Goal: Book appointment/travel/reservation

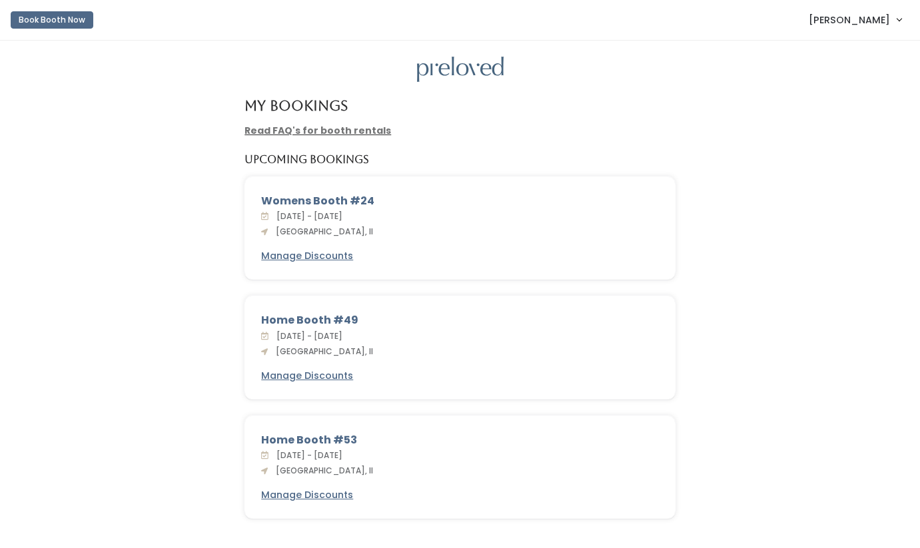
click at [77, 15] on button "Book Booth Now" at bounding box center [52, 19] width 83 height 17
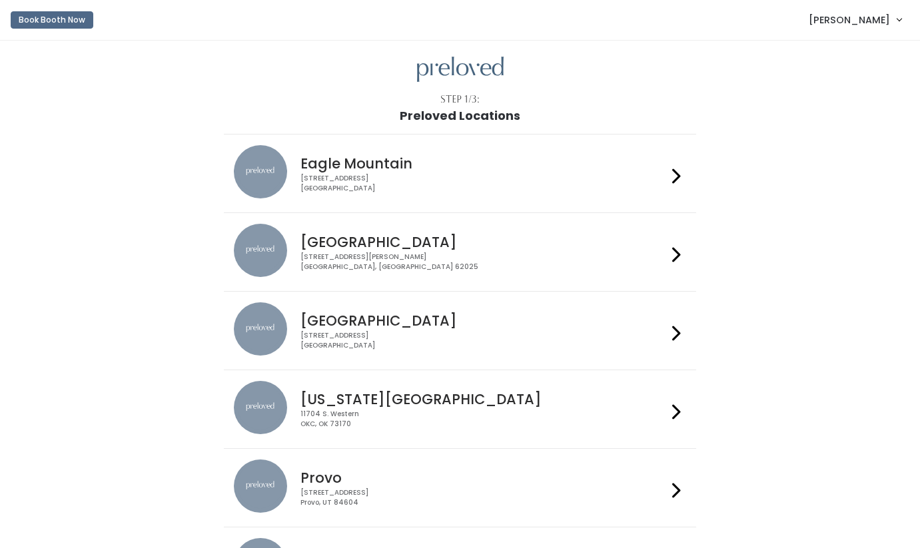
click at [404, 262] on div "1500 Troy Road, Unit A‑B Edwardsville, IL 62025" at bounding box center [483, 261] width 366 height 19
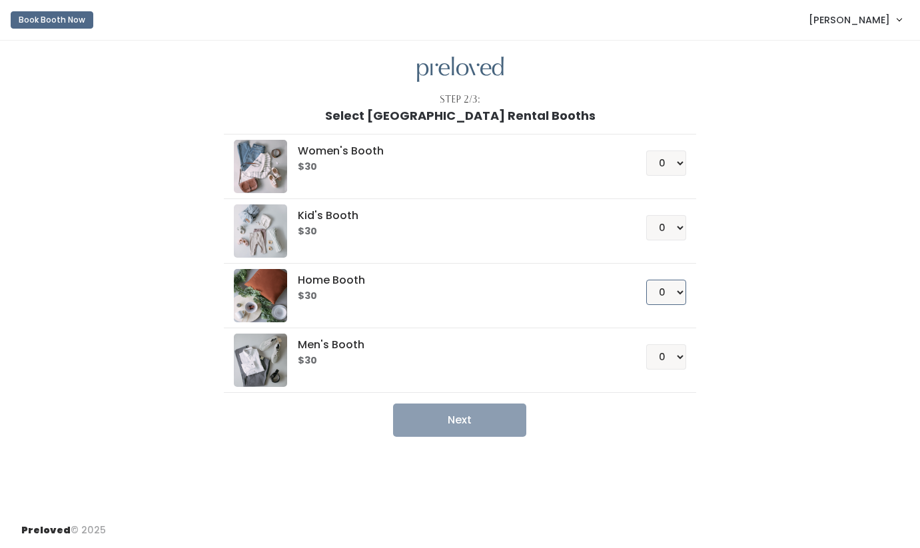
select select "1"
click at [489, 426] on button "Next" at bounding box center [459, 420] width 133 height 33
select select "1"
click at [443, 425] on button "Next" at bounding box center [459, 420] width 133 height 33
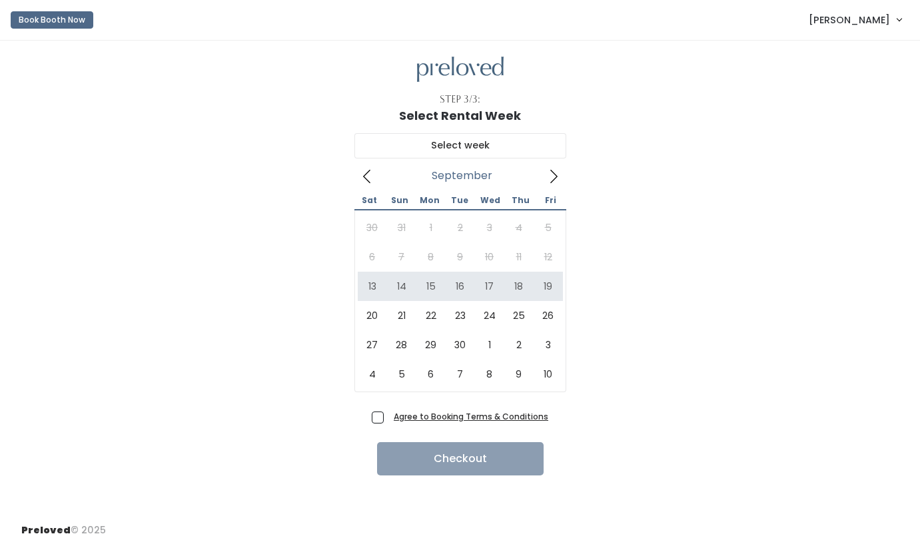
click at [559, 170] on icon at bounding box center [553, 176] width 15 height 15
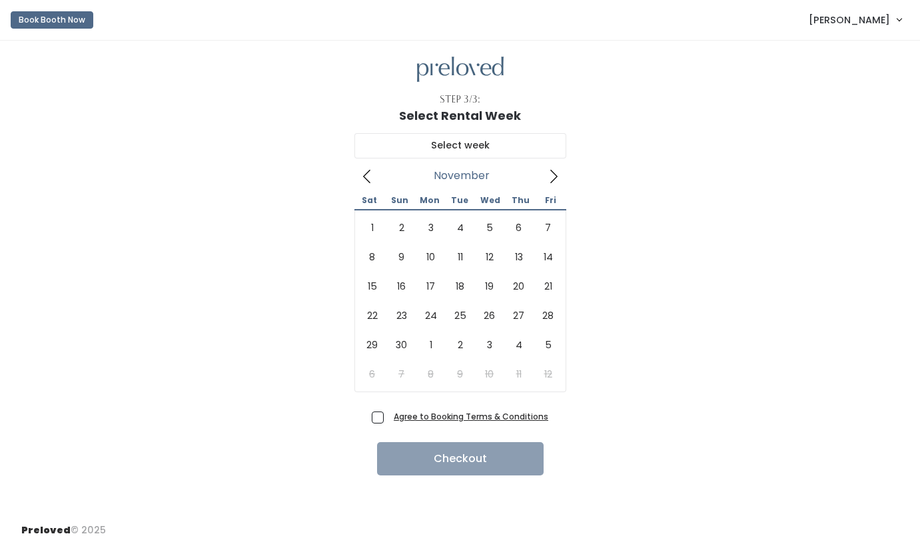
click at [559, 170] on icon at bounding box center [553, 176] width 15 height 15
click at [374, 181] on icon at bounding box center [367, 176] width 15 height 15
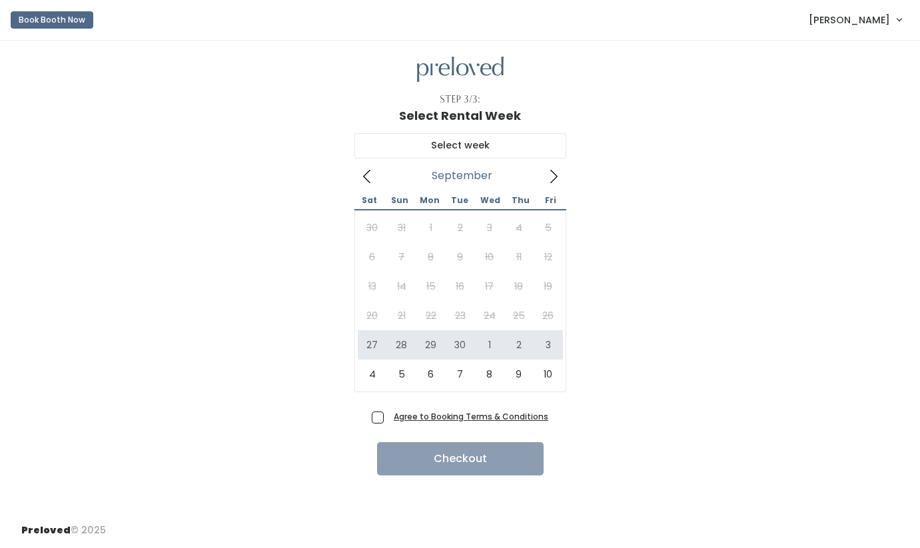
click at [552, 182] on icon at bounding box center [553, 176] width 15 height 15
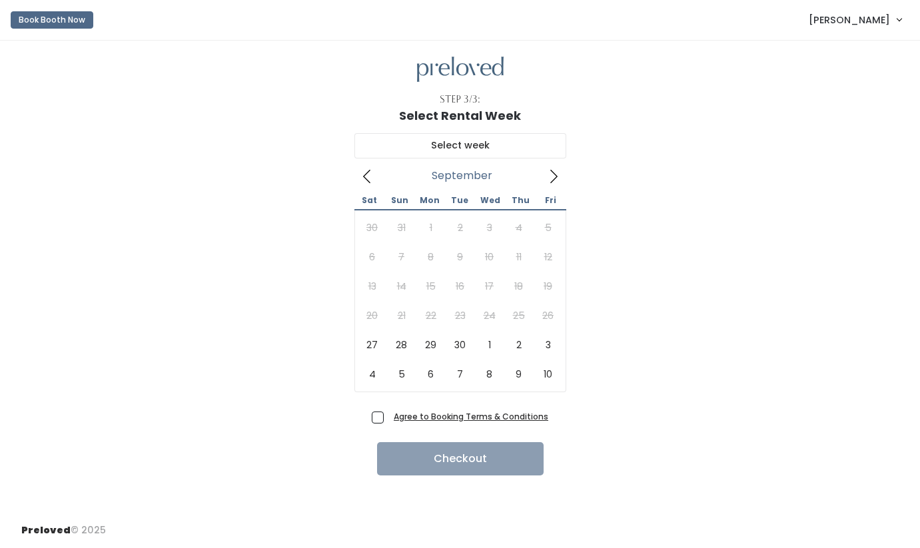
click at [368, 171] on icon at bounding box center [365, 176] width 7 height 13
